Goal: Task Accomplishment & Management: Manage account settings

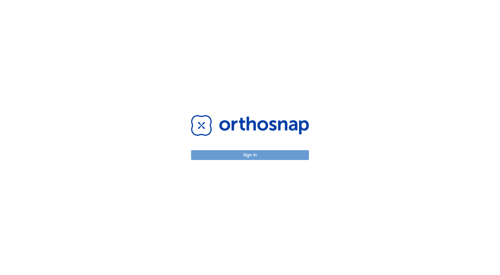
click at [264, 156] on button "Sign in" at bounding box center [250, 155] width 118 height 10
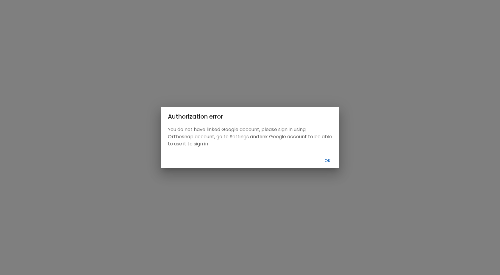
click at [325, 161] on button "Ok" at bounding box center [327, 161] width 19 height 10
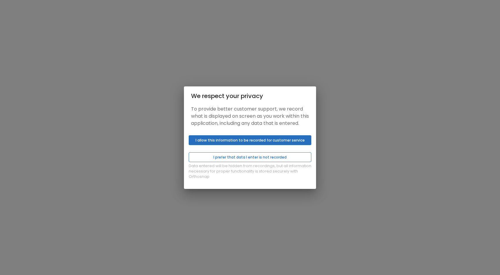
click at [243, 162] on button "I prefer that data I enter is not recorded" at bounding box center [250, 157] width 123 height 10
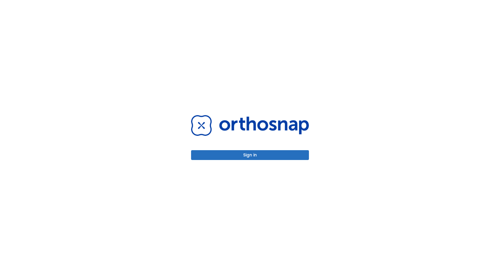
click at [251, 156] on button "Sign in" at bounding box center [250, 155] width 118 height 10
